Goal: Obtain resource: Download file/media

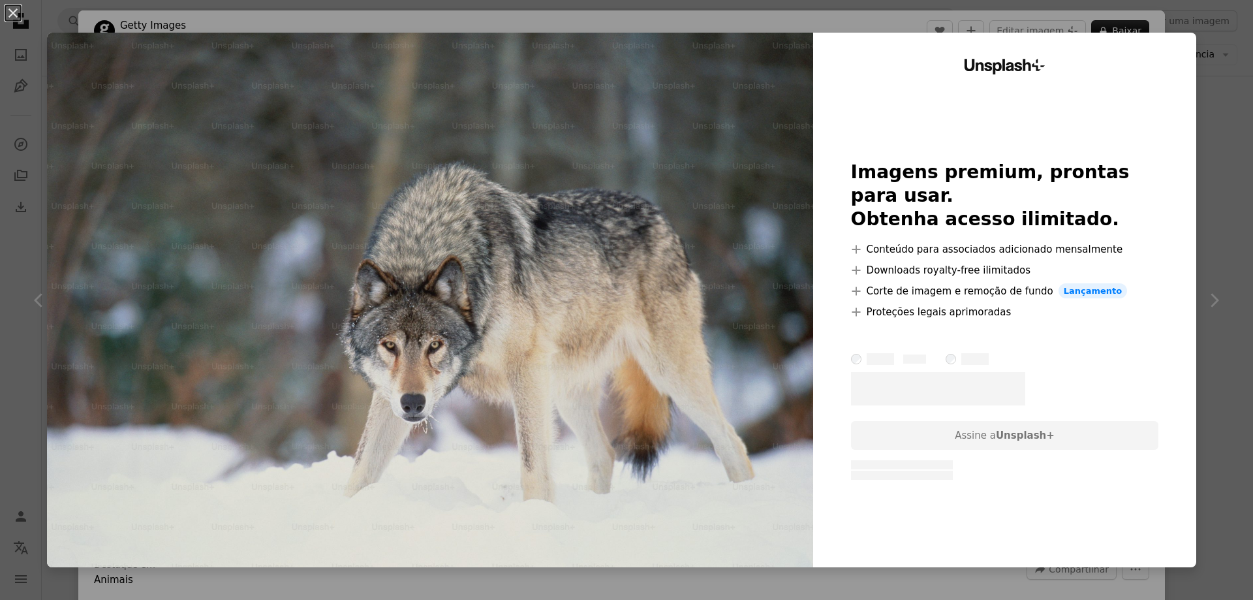
scroll to position [2283, 0]
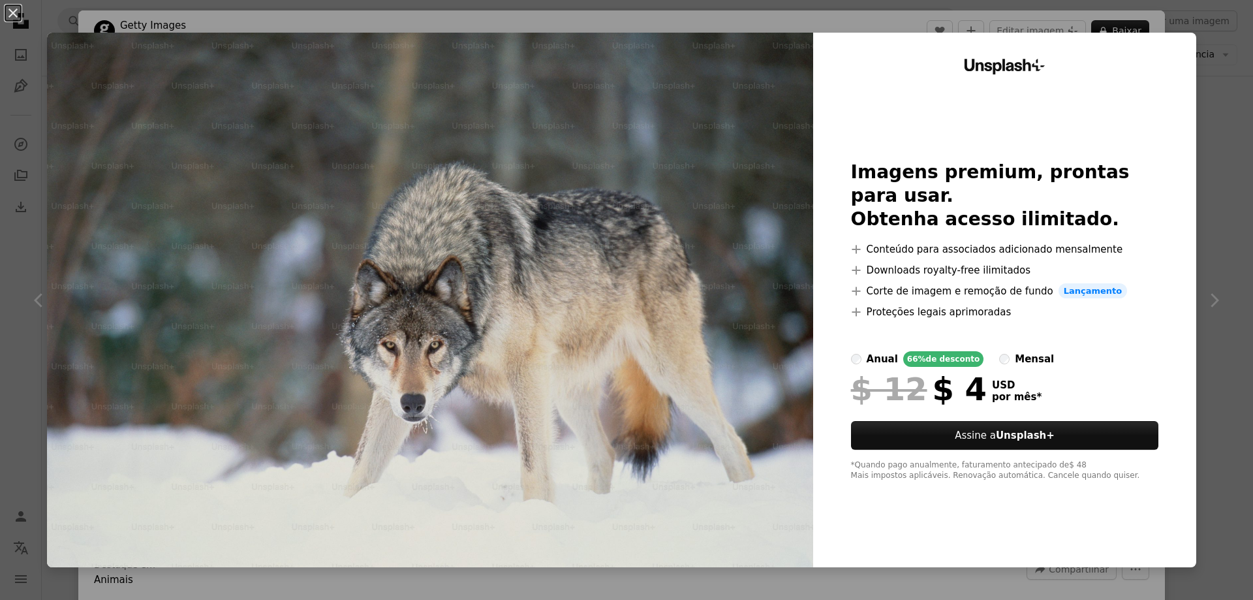
click at [1155, 3] on div "An X shape Unsplash+ Imagens premium, prontas para usar. Obtenha acesso ilimita…" at bounding box center [626, 300] width 1253 height 600
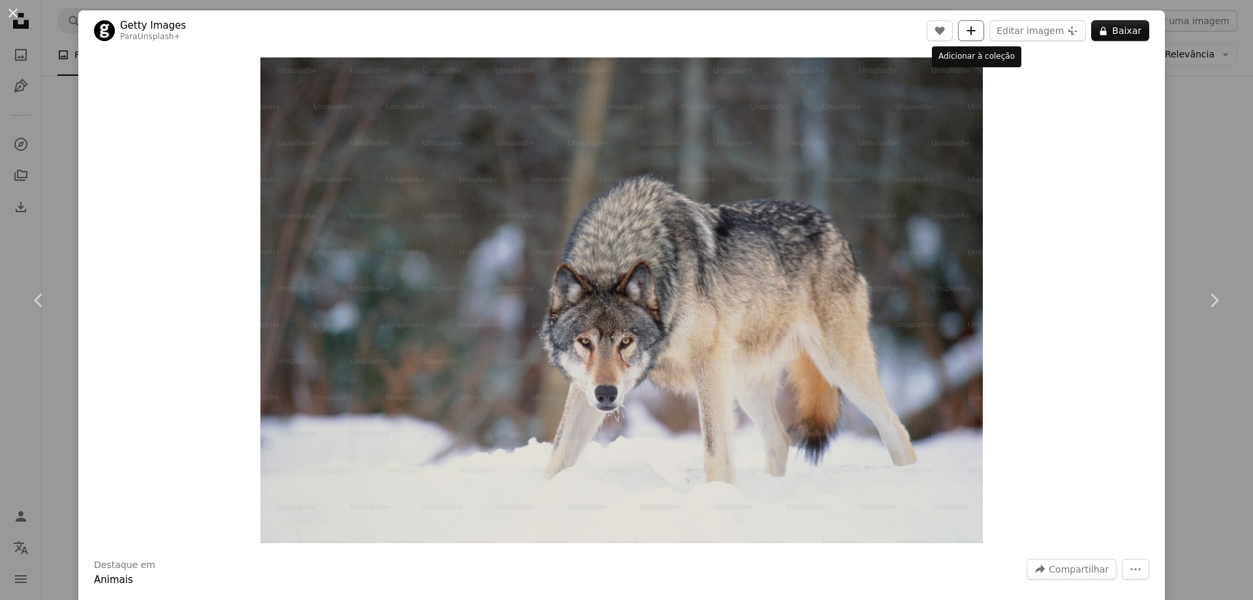
click at [968, 32] on icon "A plus sign" at bounding box center [971, 30] width 10 height 10
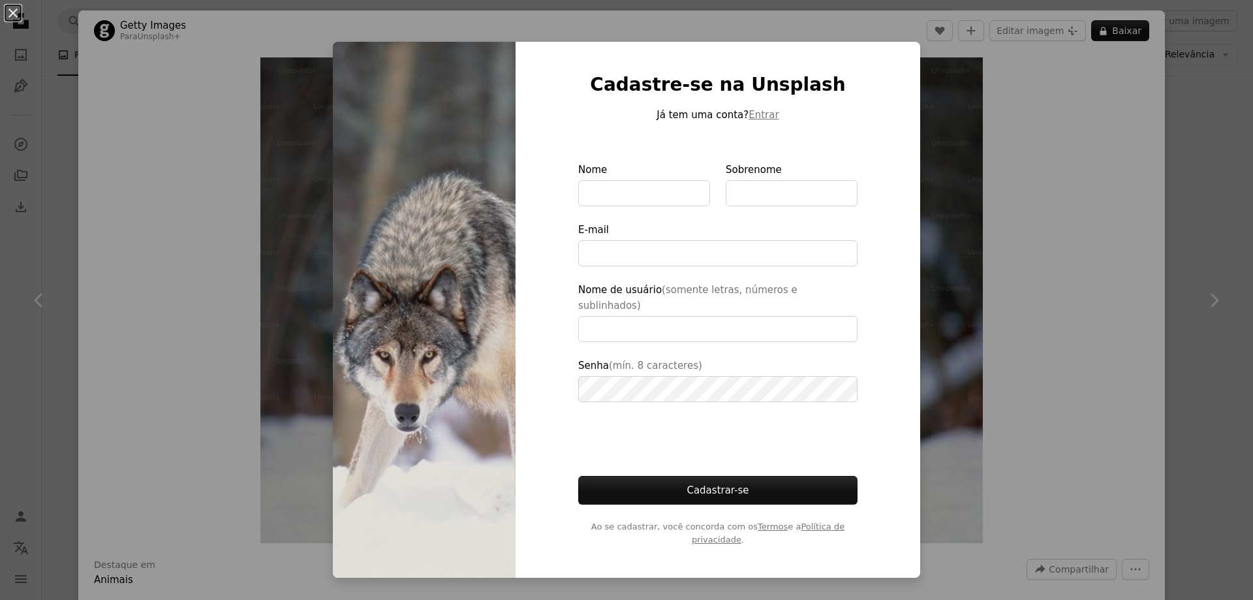
click at [995, 114] on div "An X shape Cadastre-se na Unsplash Já tem uma conta? Entrar Nome Sobrenome E-ma…" at bounding box center [626, 300] width 1253 height 600
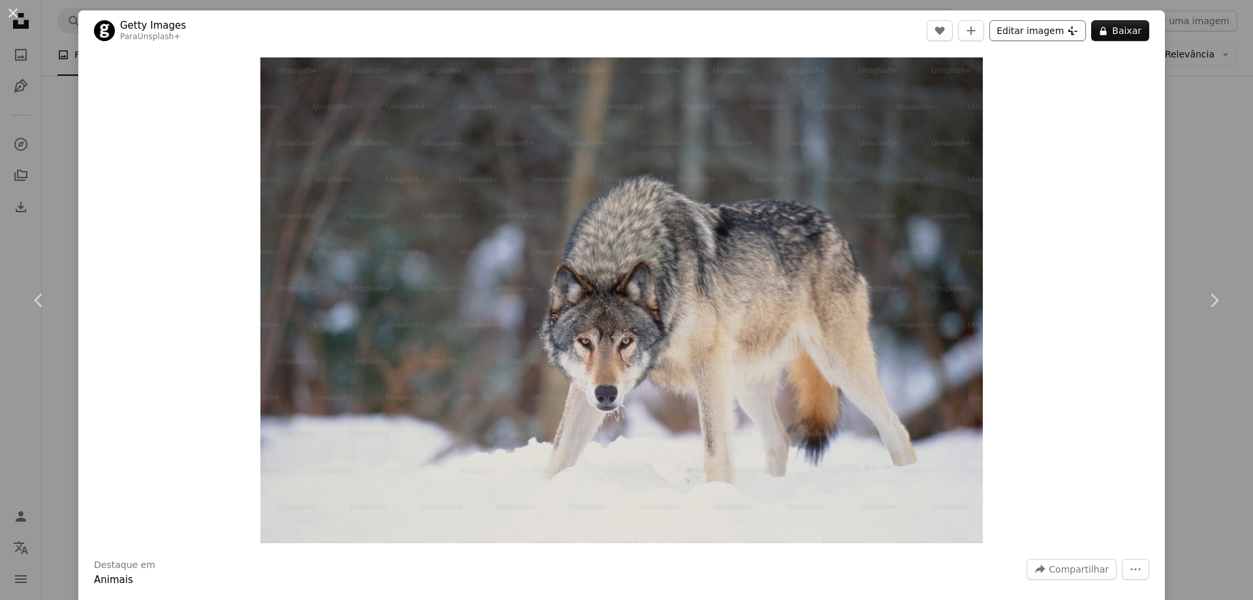
click at [1067, 26] on icon "Plus sign for Unsplash+" at bounding box center [1072, 30] width 10 height 10
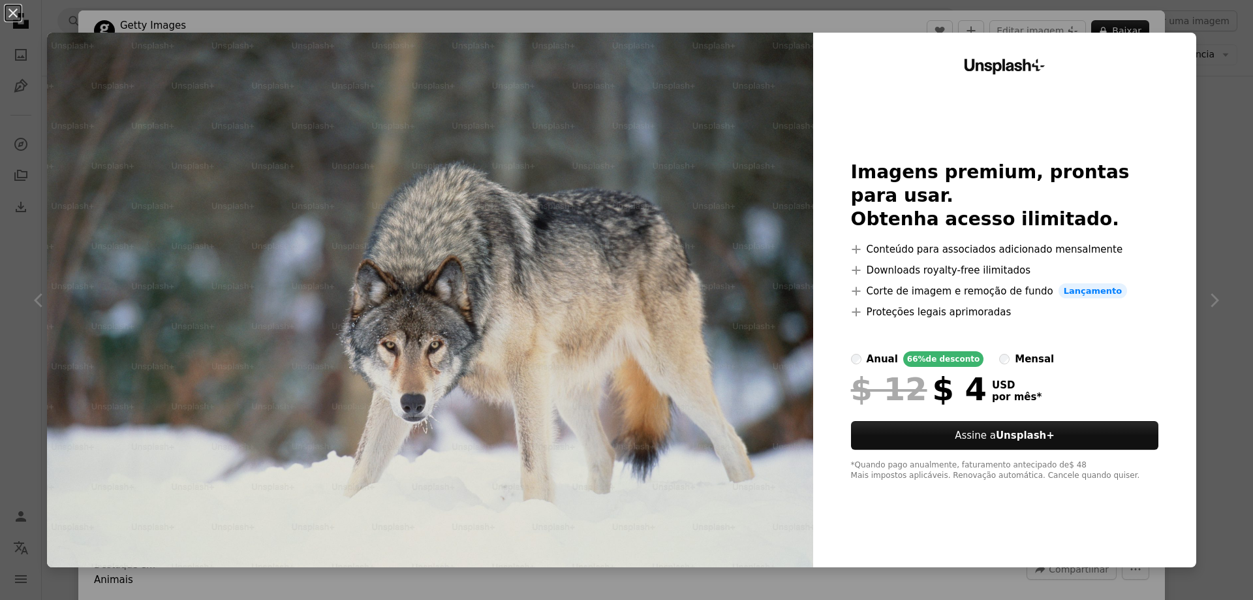
click at [1241, 84] on div "An X shape Unsplash+ Imagens premium, prontas para usar. Obtenha acesso ilimita…" at bounding box center [626, 300] width 1253 height 600
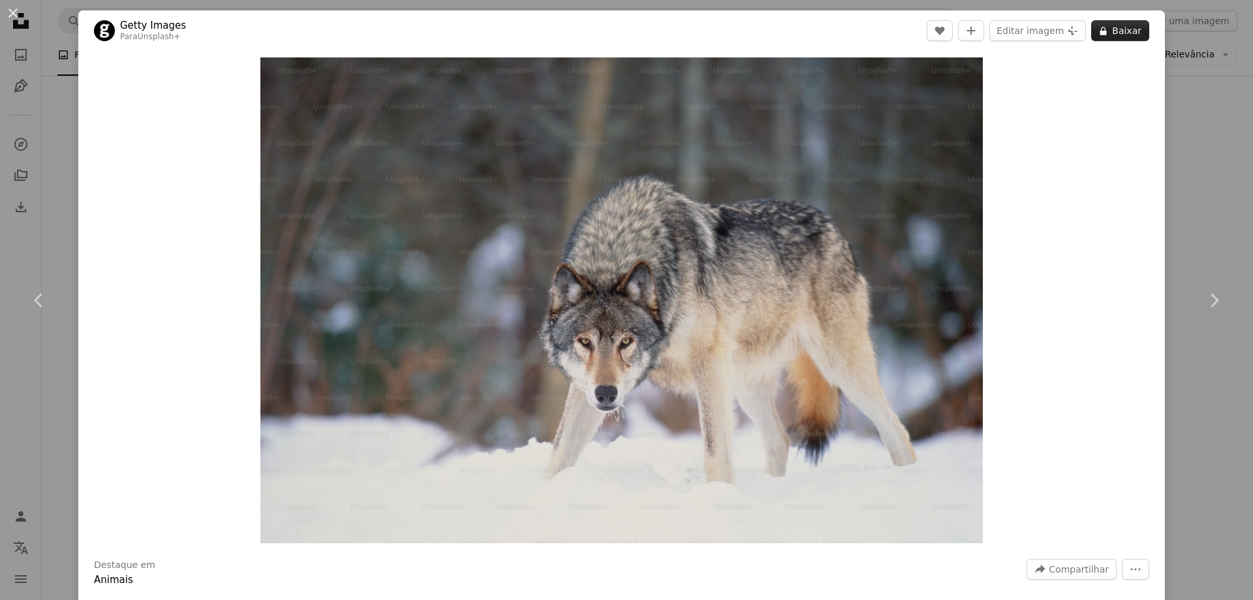
click at [1129, 31] on button "A lock Baixar" at bounding box center [1120, 30] width 58 height 21
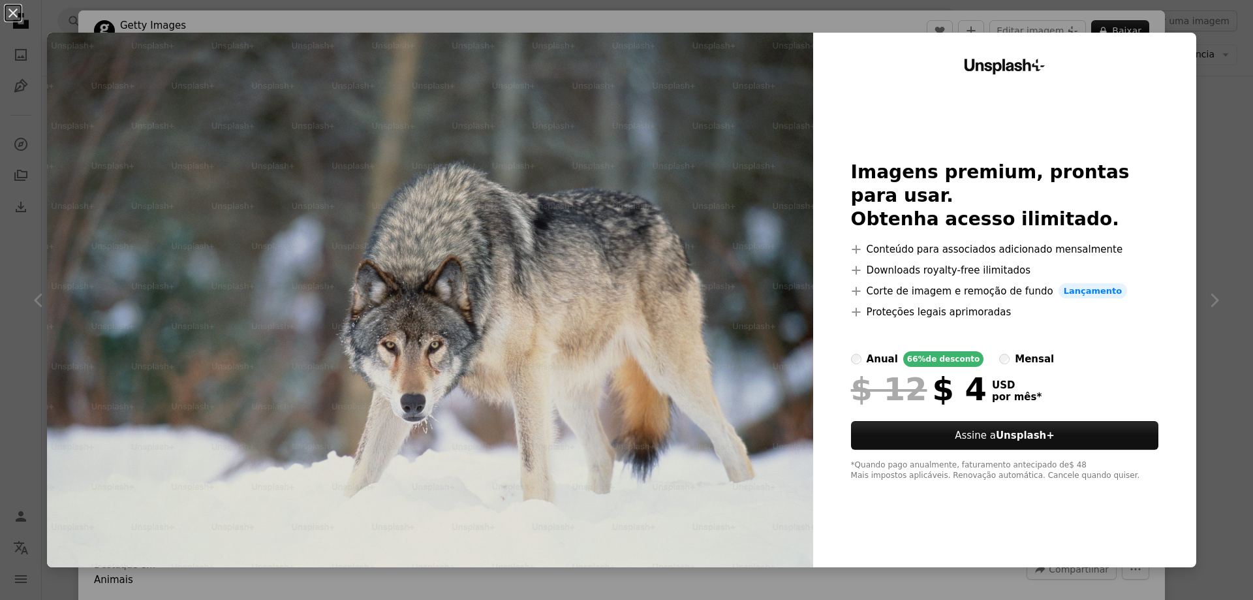
click at [1136, 24] on div "An X shape Unsplash+ Imagens premium, prontas para usar. Obtenha acesso ilimita…" at bounding box center [626, 300] width 1253 height 600
